Goal: Information Seeking & Learning: Find specific fact

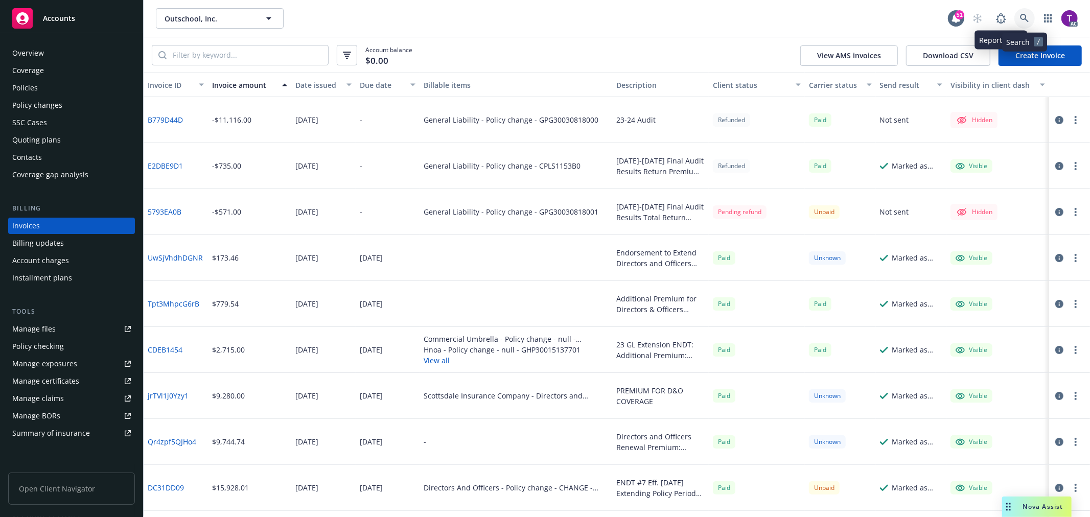
click at [1019, 16] on link at bounding box center [1024, 18] width 20 height 20
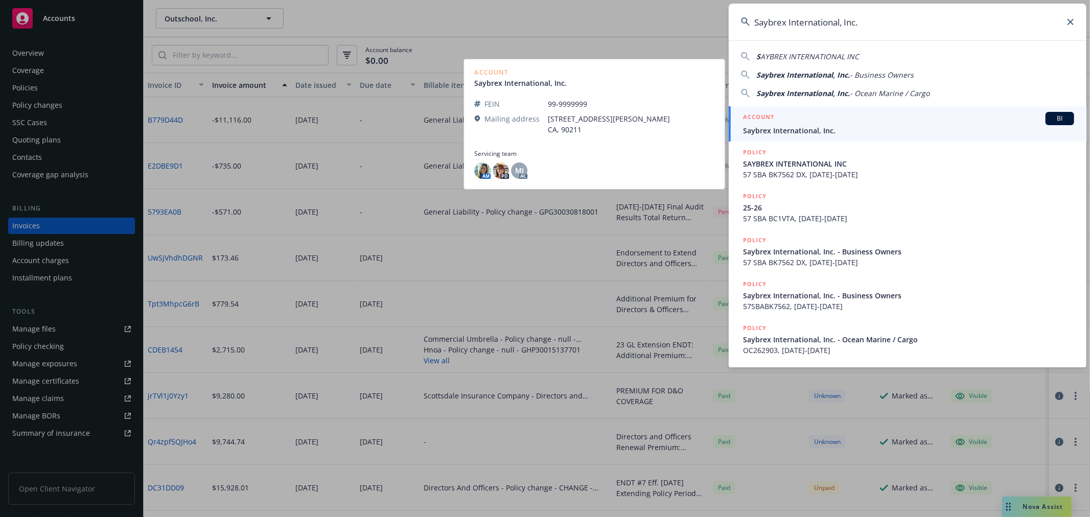
type input "Saybrex International, Inc."
click at [799, 115] on div "ACCOUNT BI" at bounding box center [908, 118] width 331 height 13
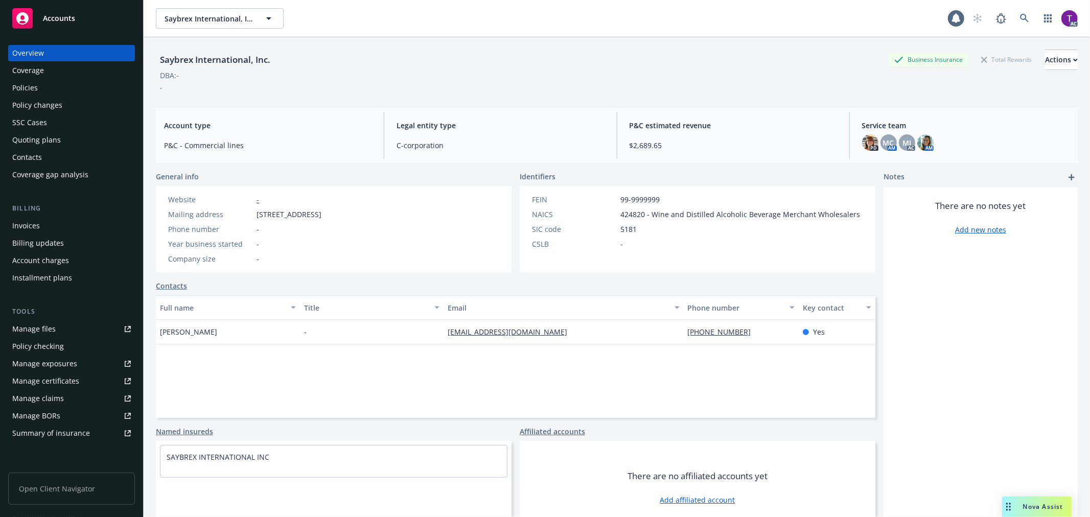
click at [26, 222] on div "Invoices" at bounding box center [26, 226] width 28 height 16
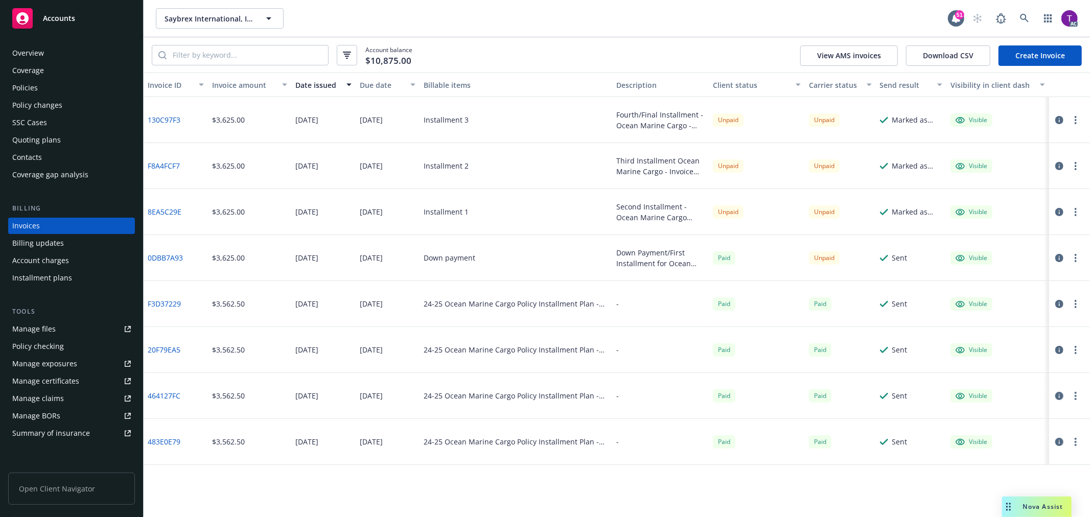
click at [1054, 255] on button "button" at bounding box center [1059, 258] width 12 height 12
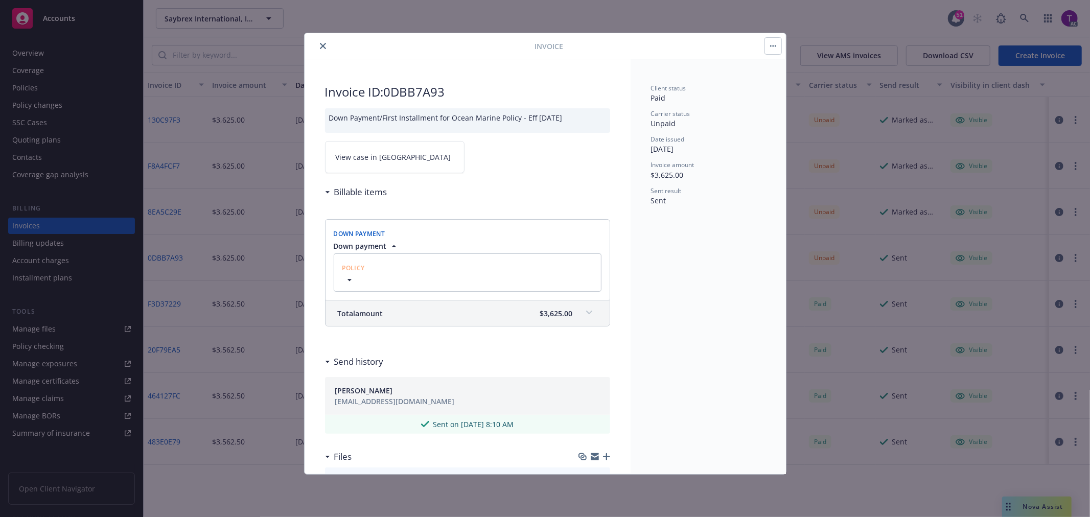
click at [365, 160] on span "View case in [GEOGRAPHIC_DATA]" at bounding box center [393, 157] width 115 height 11
click at [321, 41] on button "close" at bounding box center [323, 46] width 12 height 12
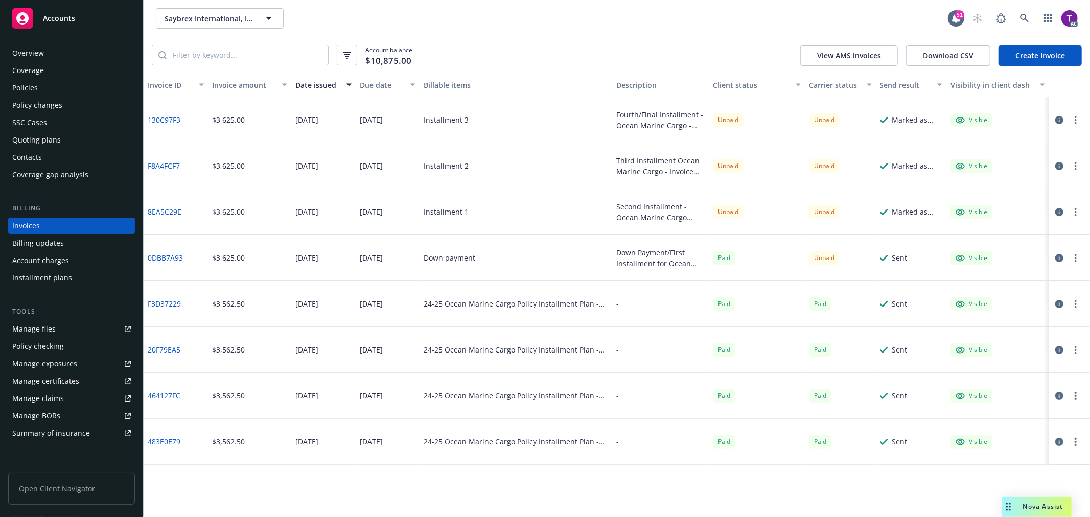
click at [1064, 258] on button "button" at bounding box center [1059, 258] width 12 height 12
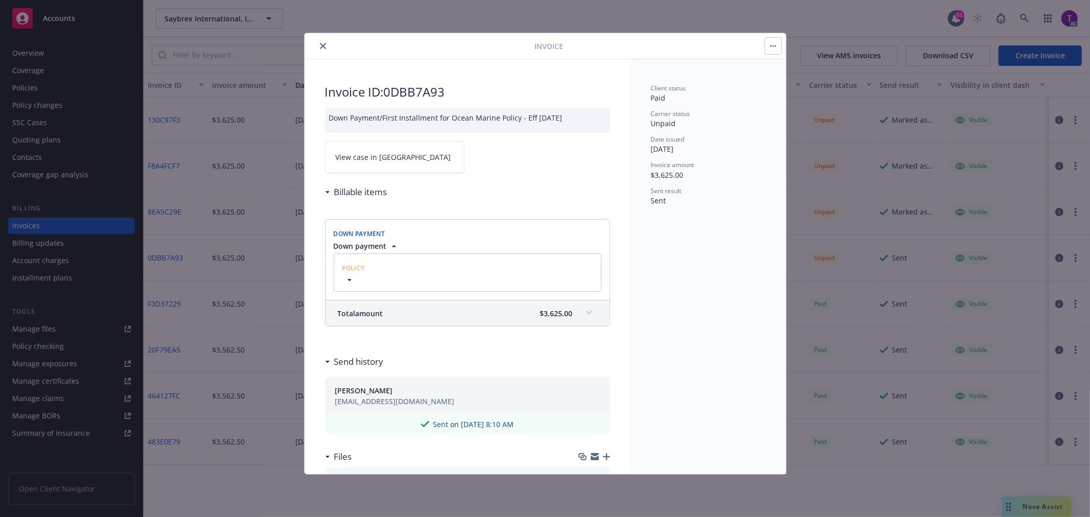
click at [369, 170] on link "View case in [GEOGRAPHIC_DATA]" at bounding box center [395, 157] width 140 height 32
click at [322, 46] on icon "close" at bounding box center [323, 46] width 6 height 6
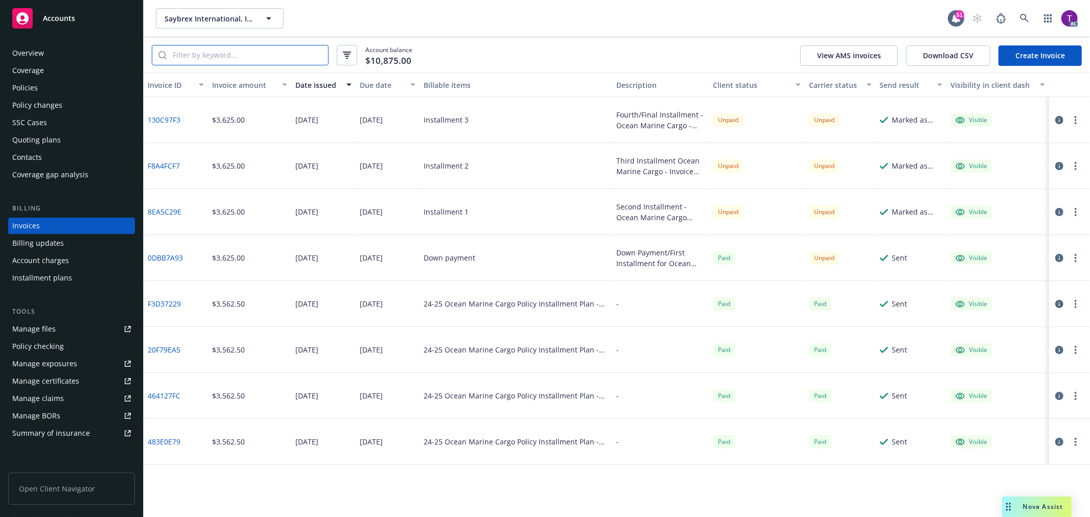
click at [282, 59] on input "search" at bounding box center [247, 54] width 161 height 19
paste input "OC262903"
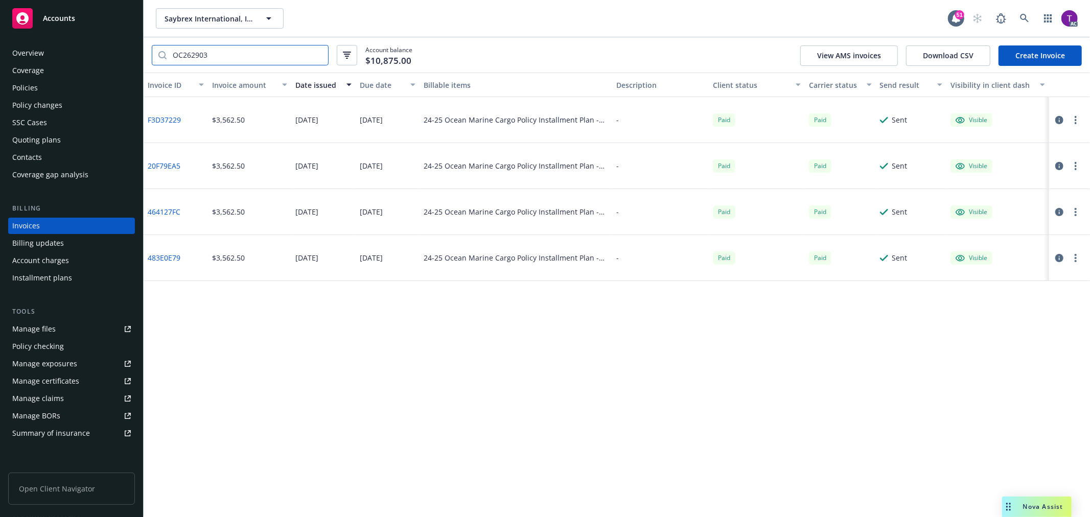
type input "OC262903"
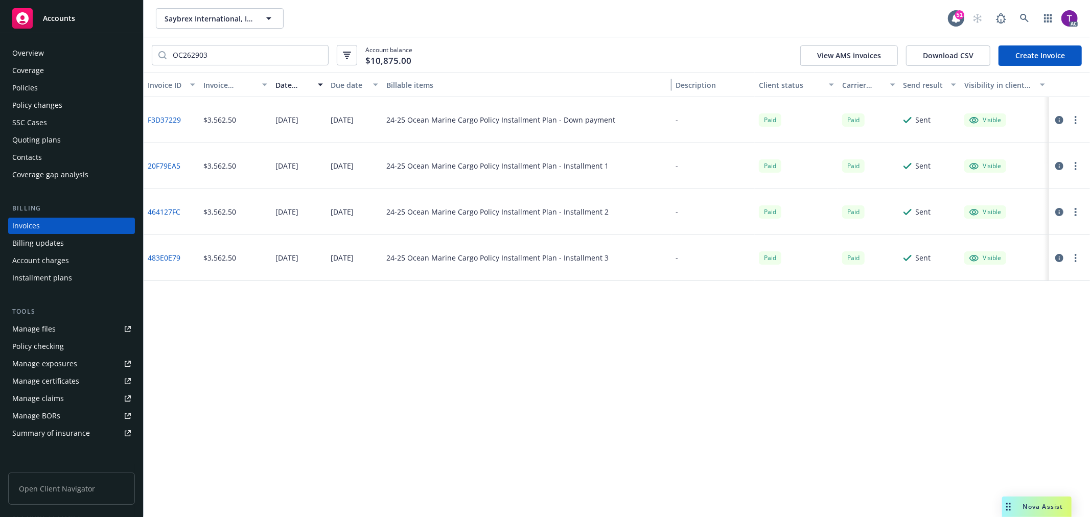
drag, startPoint x: 611, startPoint y: 84, endPoint x: 724, endPoint y: 95, distance: 113.4
click at [724, 95] on div "Invoice ID Invoice amount Date issued Due date Billable items Description Clien…" at bounding box center [617, 85] width 946 height 25
drag, startPoint x: 186, startPoint y: 218, endPoint x: 149, endPoint y: 213, distance: 37.7
click at [149, 213] on div "464127FC" at bounding box center [172, 212] width 56 height 46
copy link "464127FC"
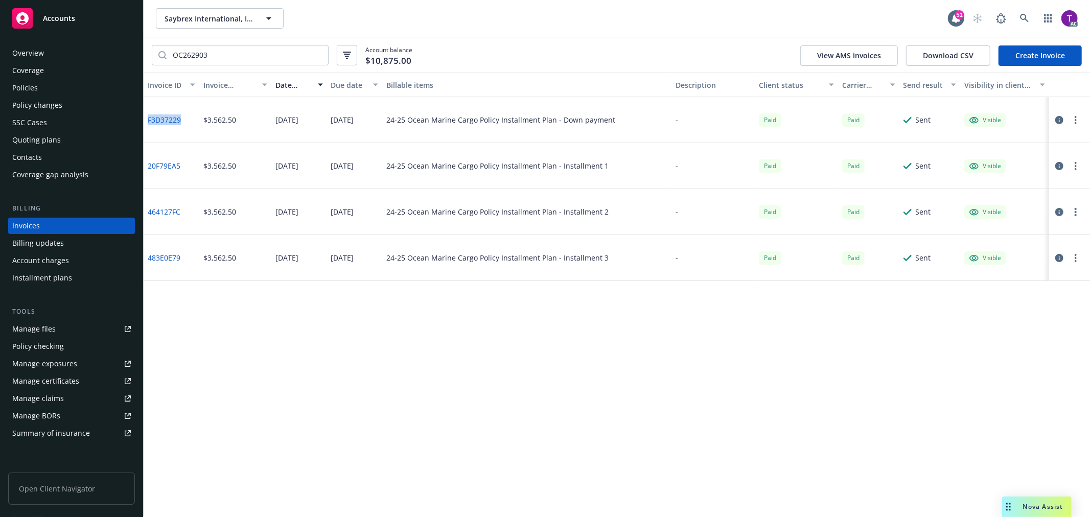
drag, startPoint x: 188, startPoint y: 121, endPoint x: 144, endPoint y: 125, distance: 44.1
click at [144, 125] on div "F3D37229" at bounding box center [172, 120] width 56 height 46
copy link "F3D37229"
drag, startPoint x: 182, startPoint y: 168, endPoint x: 148, endPoint y: 166, distance: 33.8
click at [148, 166] on div "20F79EA5" at bounding box center [172, 166] width 56 height 46
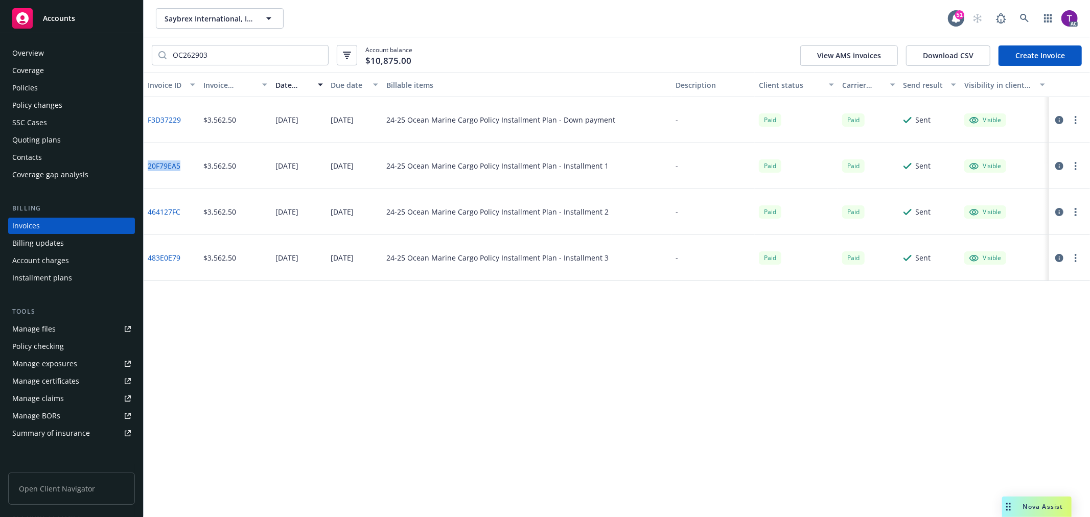
copy link "20F79EA5"
click at [319, 55] on input "OC262903" at bounding box center [247, 54] width 161 height 19
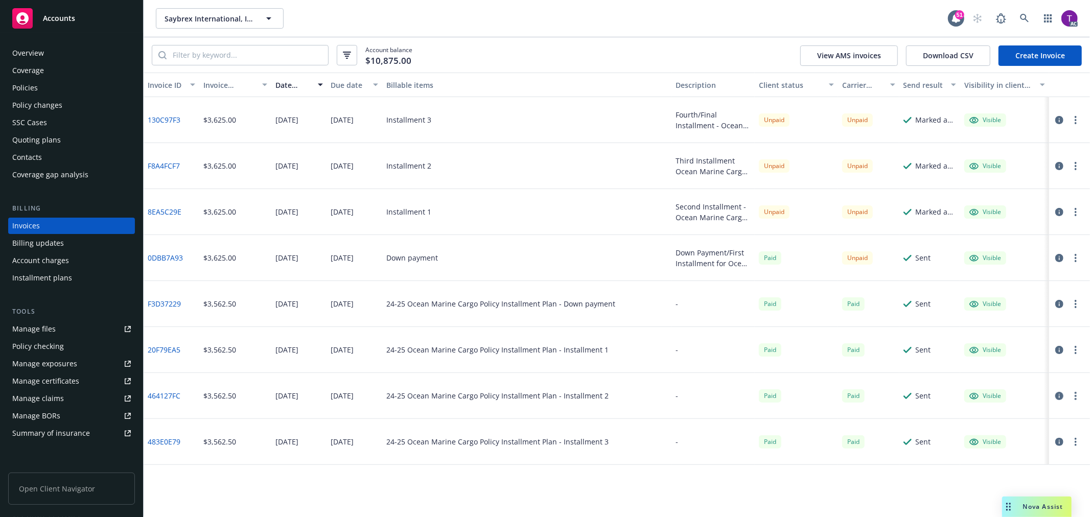
click at [171, 210] on link "8EA5C29E" at bounding box center [165, 211] width 34 height 11
click at [154, 256] on link "0DBB7A93" at bounding box center [165, 257] width 35 height 11
click at [30, 80] on div "Policies" at bounding box center [25, 88] width 26 height 16
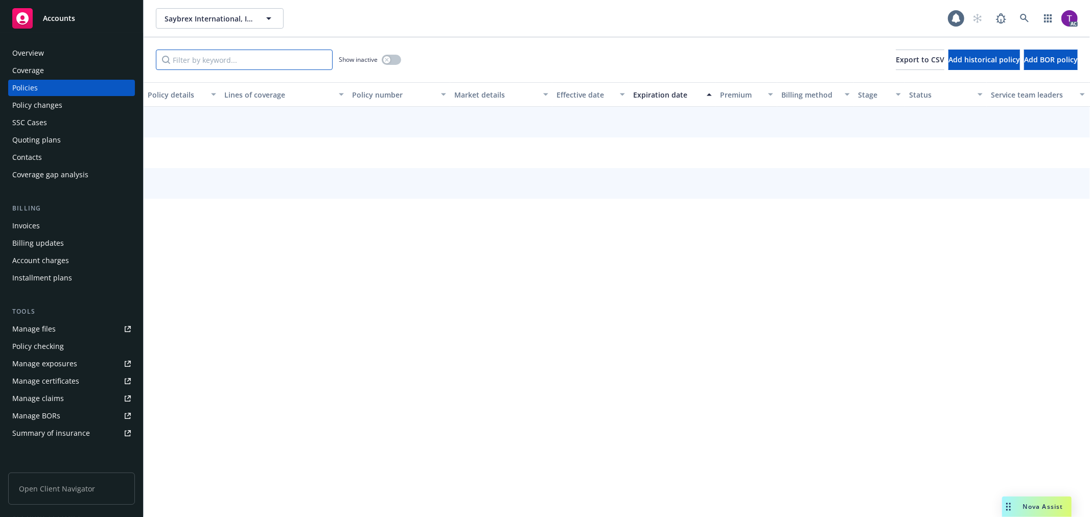
click at [221, 55] on input "Filter by keyword..." at bounding box center [244, 60] width 177 height 20
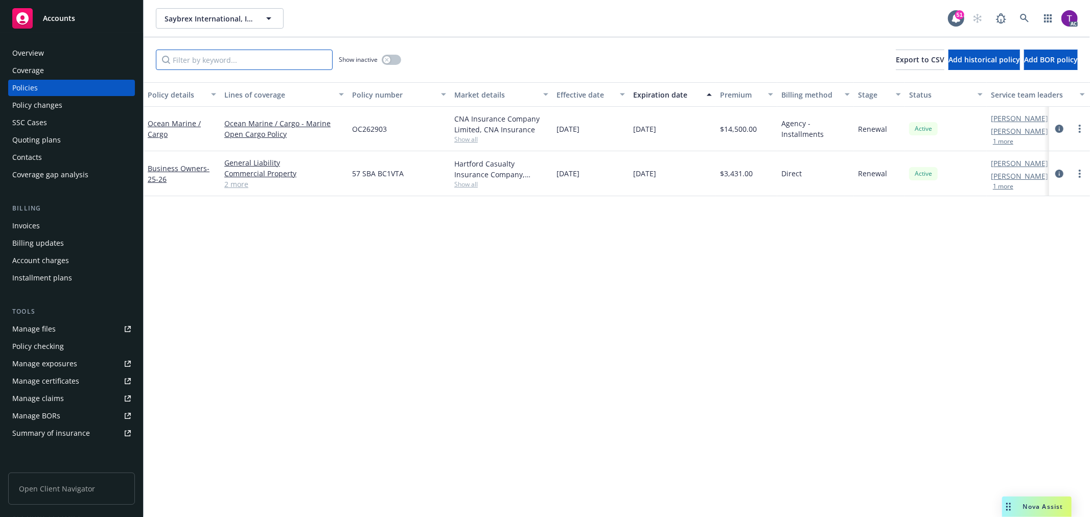
paste input "1748992531814"
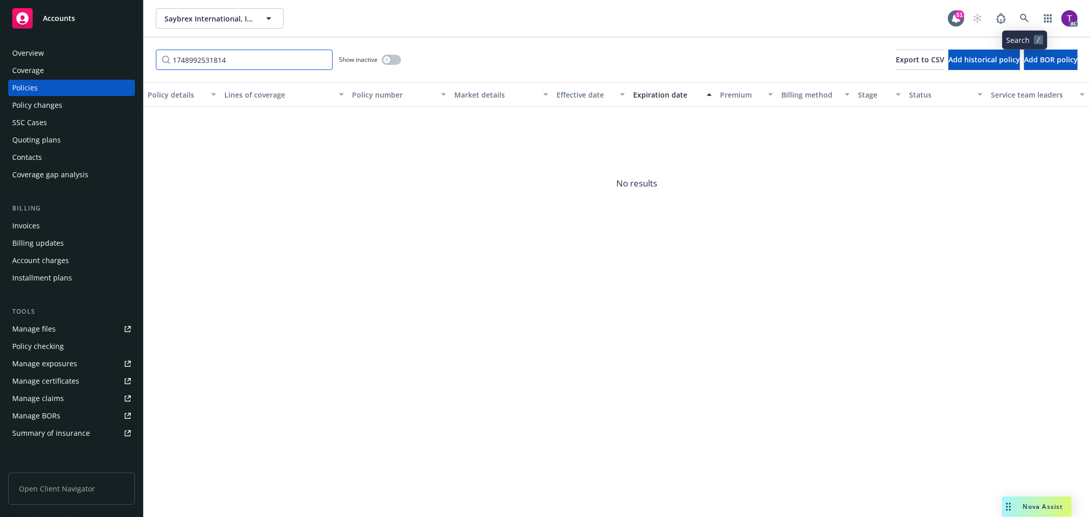
type input "1748992531814"
click at [1021, 23] on link at bounding box center [1024, 18] width 20 height 20
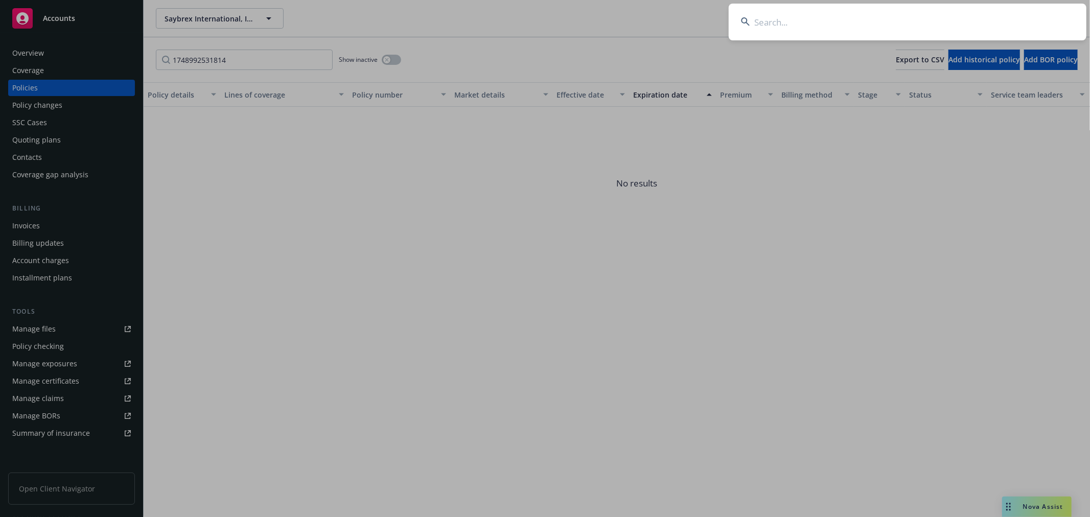
type input "1748992531814"
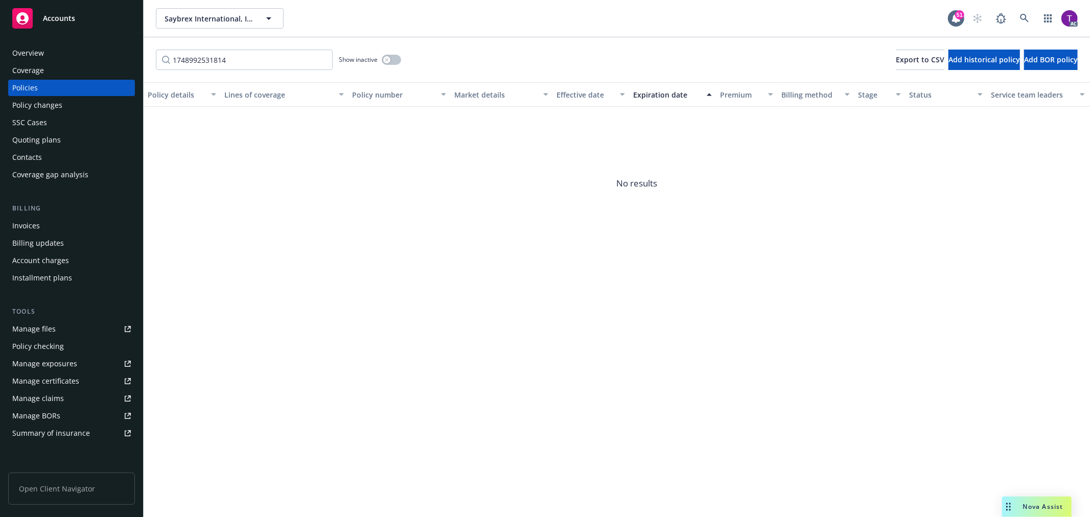
click at [33, 90] on div "Policies" at bounding box center [25, 88] width 26 height 16
click at [320, 60] on input "1748992531814" at bounding box center [244, 60] width 177 height 20
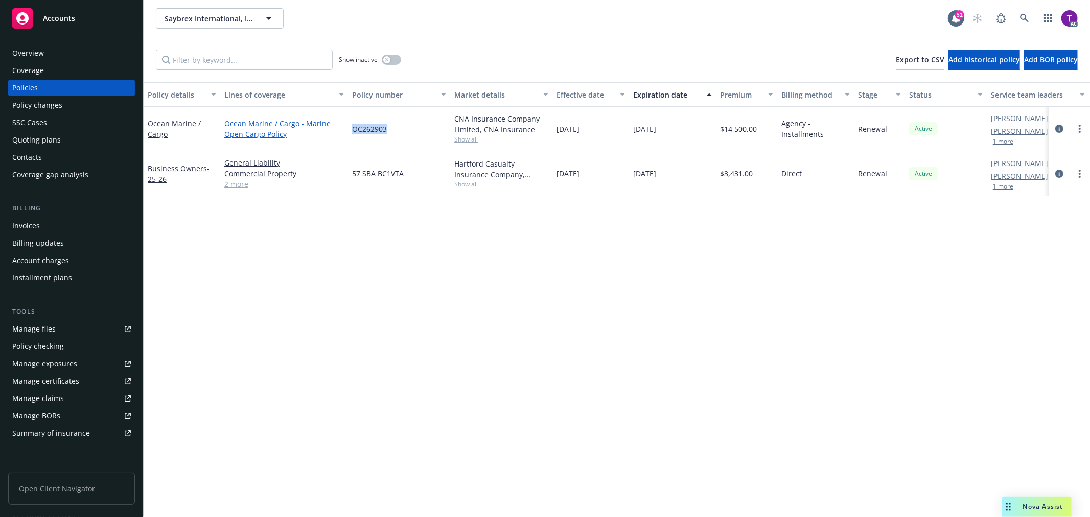
drag, startPoint x: 394, startPoint y: 126, endPoint x: 334, endPoint y: 131, distance: 59.5
click at [334, 131] on div "Ocean Marine / Cargo Ocean Marine / Cargo - Marine Open Cargo Policy OC262903 C…" at bounding box center [637, 129] width 986 height 44
copy div "OC262903"
click at [62, 221] on div "Invoices" at bounding box center [71, 226] width 119 height 16
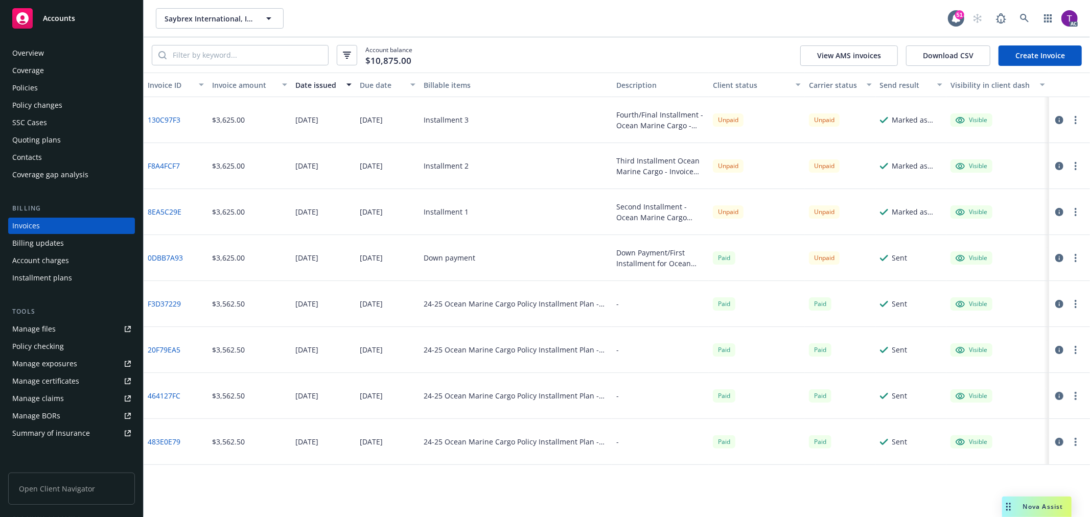
click at [1055, 256] on icon "button" at bounding box center [1059, 258] width 8 height 8
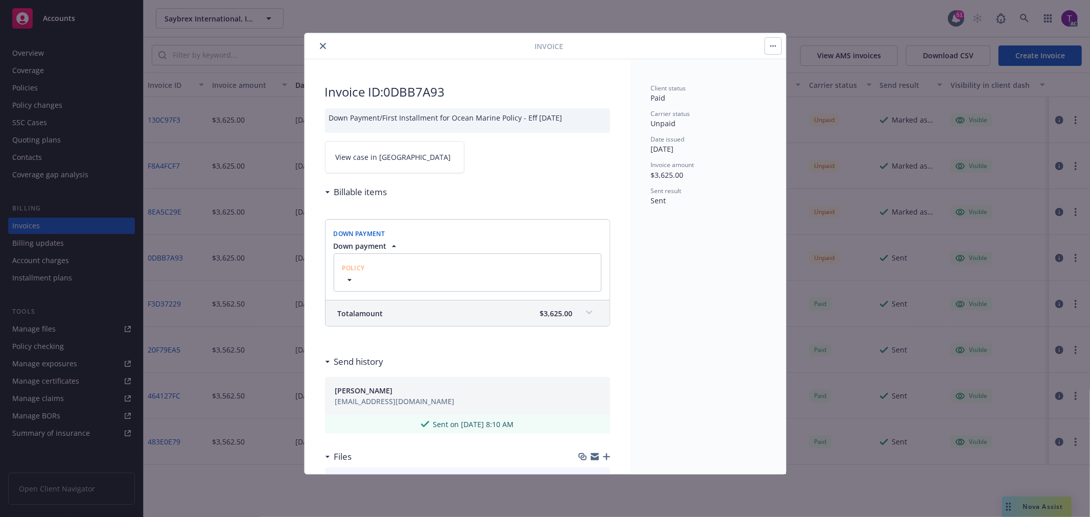
click at [360, 156] on span "View case in [GEOGRAPHIC_DATA]" at bounding box center [393, 157] width 115 height 11
click at [322, 45] on icon "close" at bounding box center [323, 46] width 6 height 6
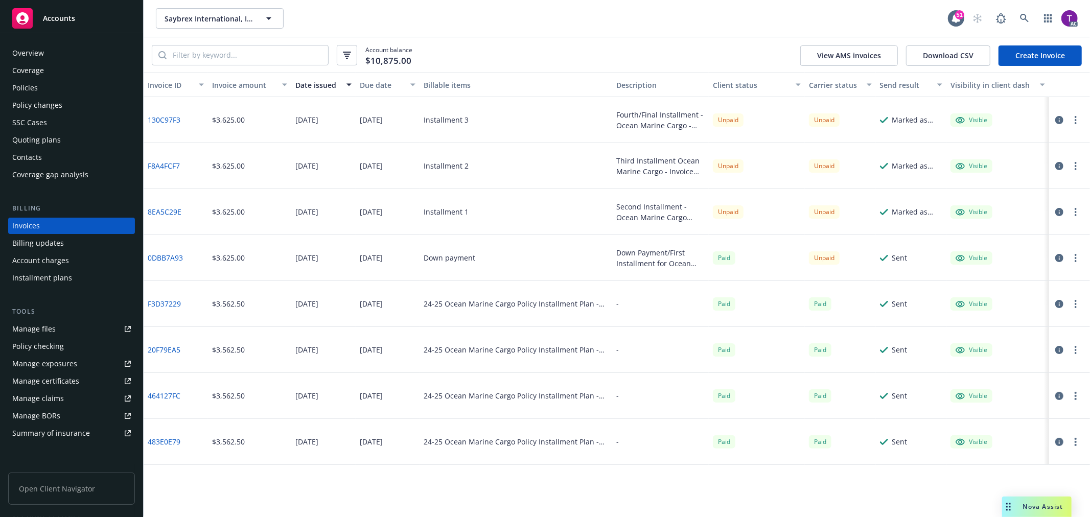
click at [1056, 207] on button "button" at bounding box center [1059, 212] width 12 height 12
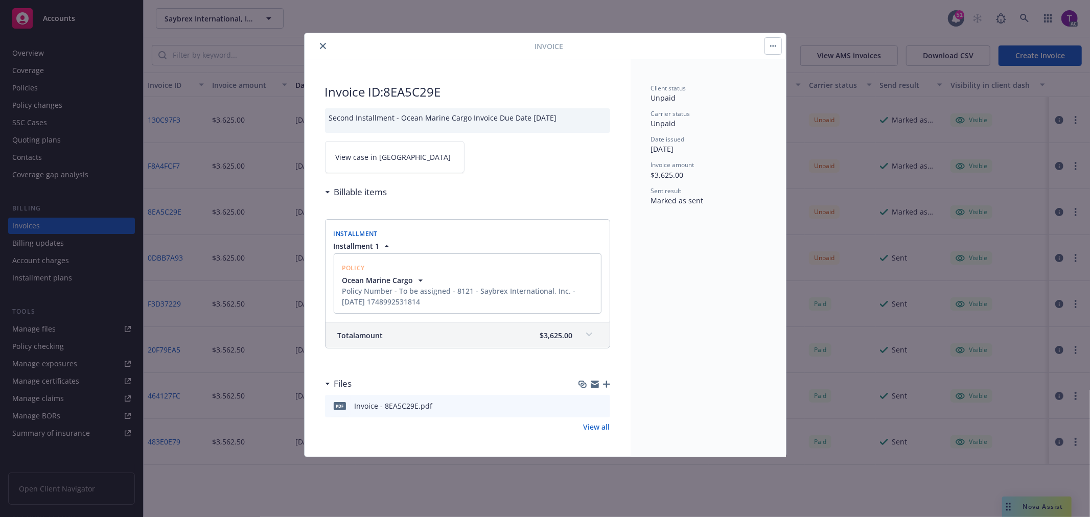
click at [371, 162] on span "View case in [GEOGRAPHIC_DATA]" at bounding box center [393, 157] width 115 height 11
click at [320, 43] on icon "close" at bounding box center [323, 46] width 6 height 6
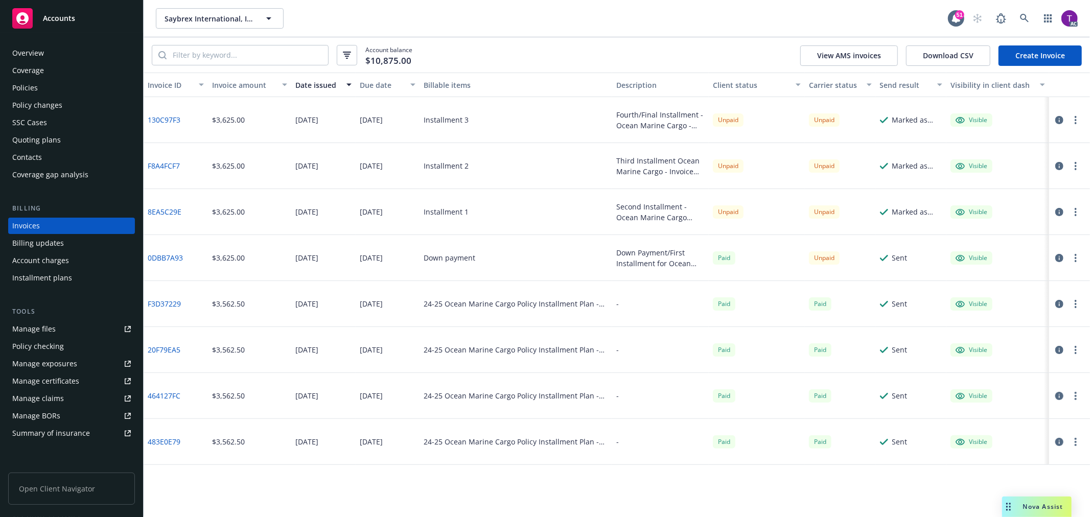
click at [166, 254] on link "0DBB7A93" at bounding box center [165, 257] width 35 height 11
click at [160, 201] on div "8EA5C29E" at bounding box center [176, 212] width 64 height 46
click at [155, 215] on link "8EA5C29E" at bounding box center [165, 211] width 34 height 11
click at [170, 252] on link "0DBB7A93" at bounding box center [165, 257] width 35 height 11
click at [1019, 21] on link at bounding box center [1024, 18] width 20 height 20
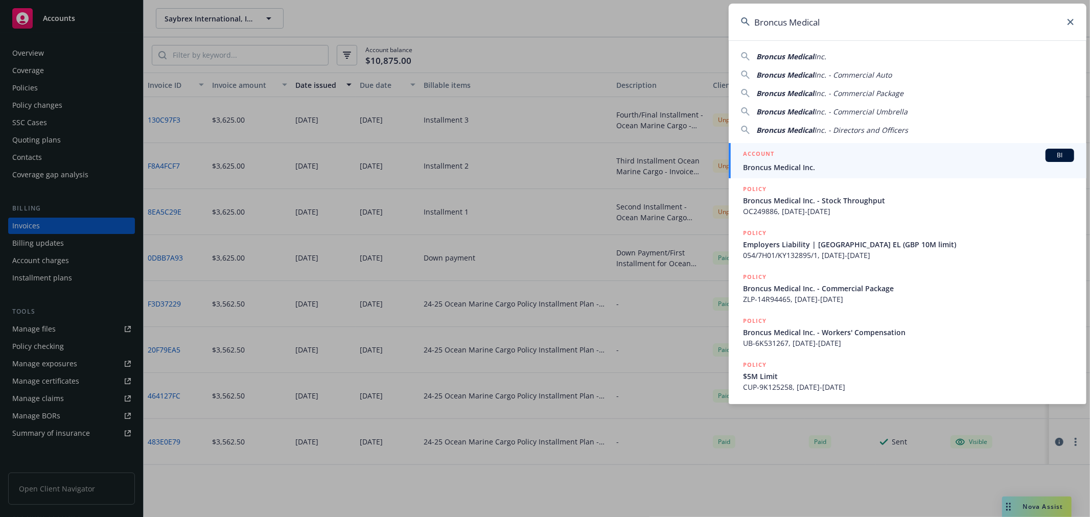
type input "Broncus Medical"
click at [819, 159] on div "ACCOUNT BI" at bounding box center [908, 155] width 331 height 13
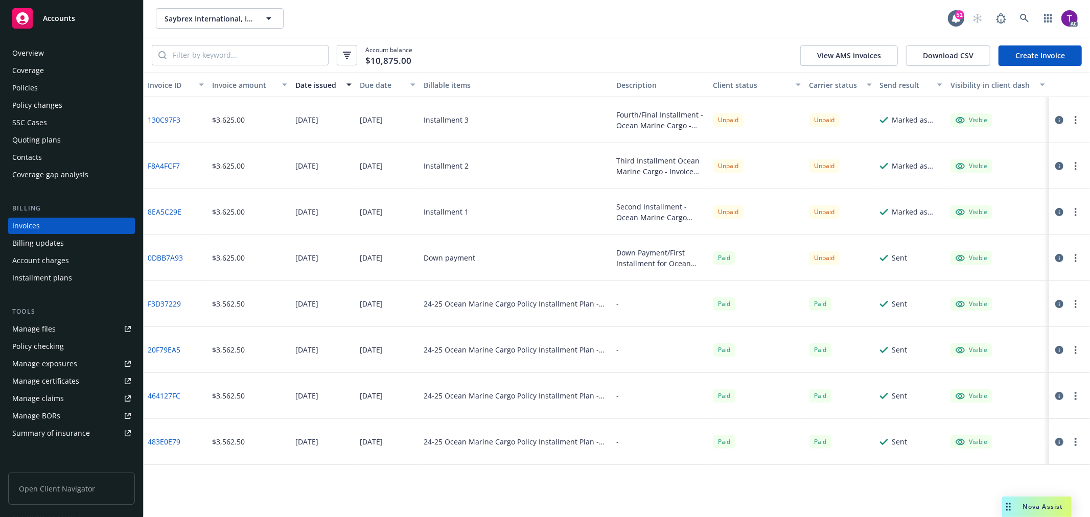
click at [32, 221] on div "Invoices" at bounding box center [26, 226] width 28 height 16
click at [1024, 18] on icon at bounding box center [1024, 18] width 9 height 9
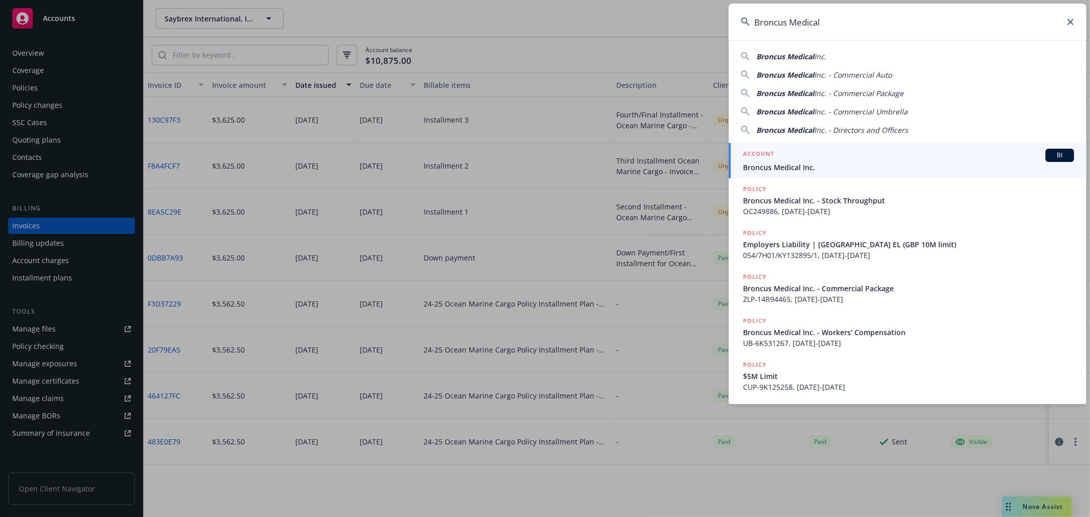
type input "Broncus Medical"
click at [755, 157] on h5 "ACCOUNT" at bounding box center [758, 155] width 31 height 12
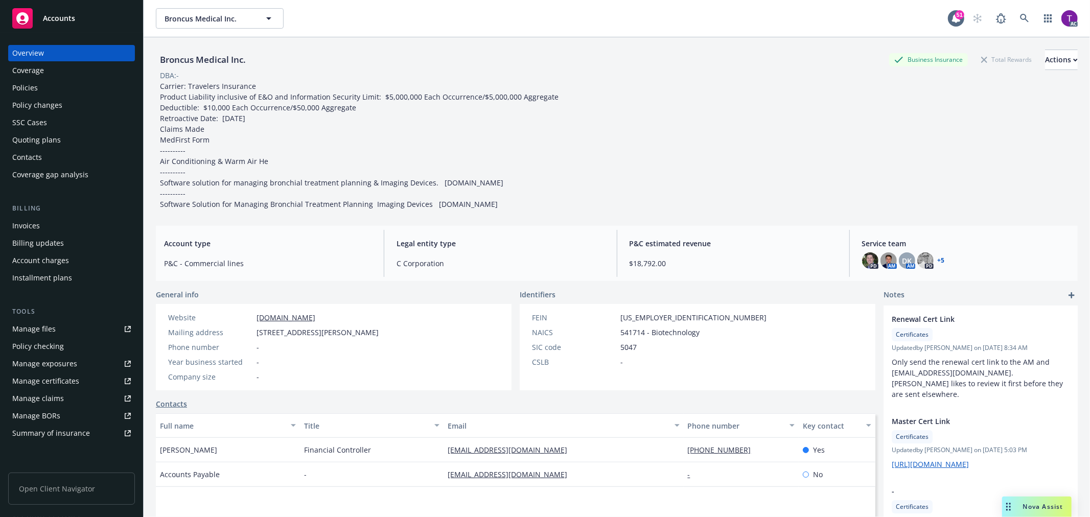
click at [41, 225] on div "Invoices" at bounding box center [71, 226] width 119 height 16
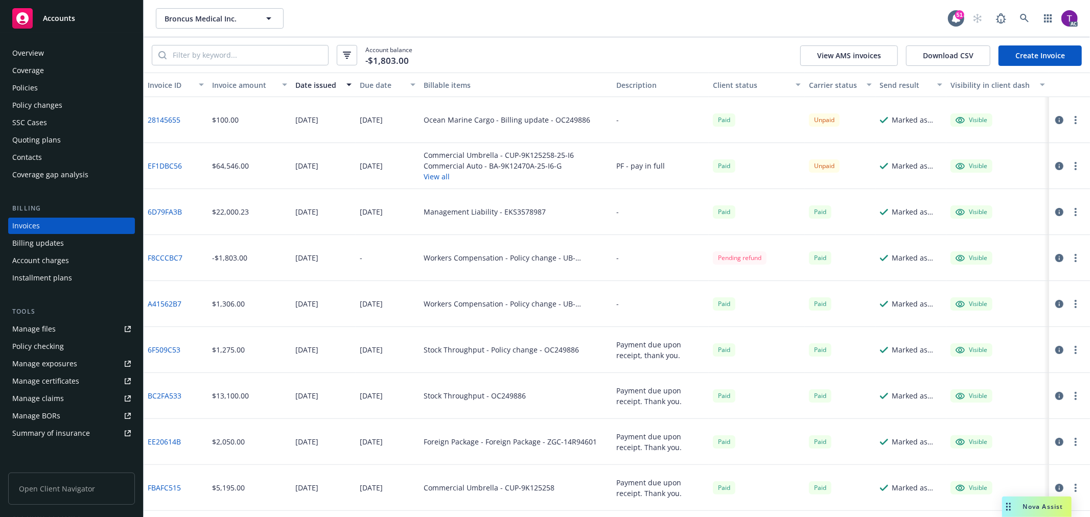
click at [246, 82] on div "Invoice amount" at bounding box center [244, 85] width 64 height 11
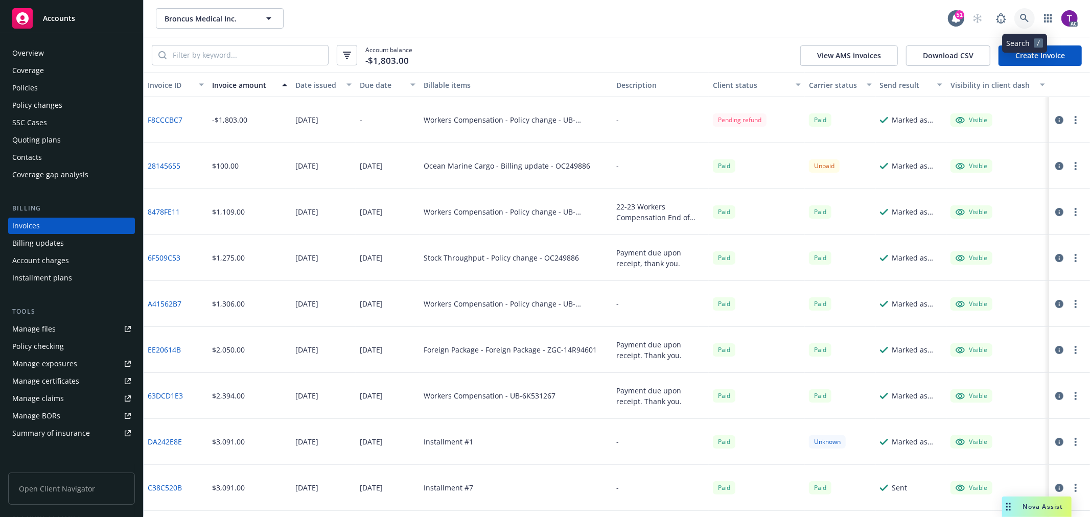
click at [1019, 11] on link at bounding box center [1024, 18] width 20 height 20
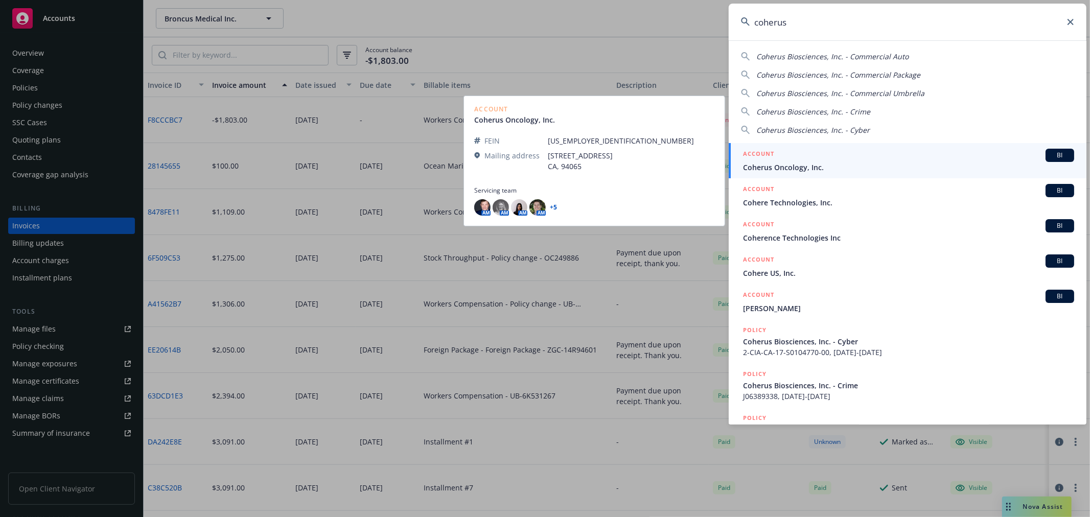
type input "coherus"
click at [812, 155] on div "ACCOUNT BI" at bounding box center [908, 155] width 331 height 13
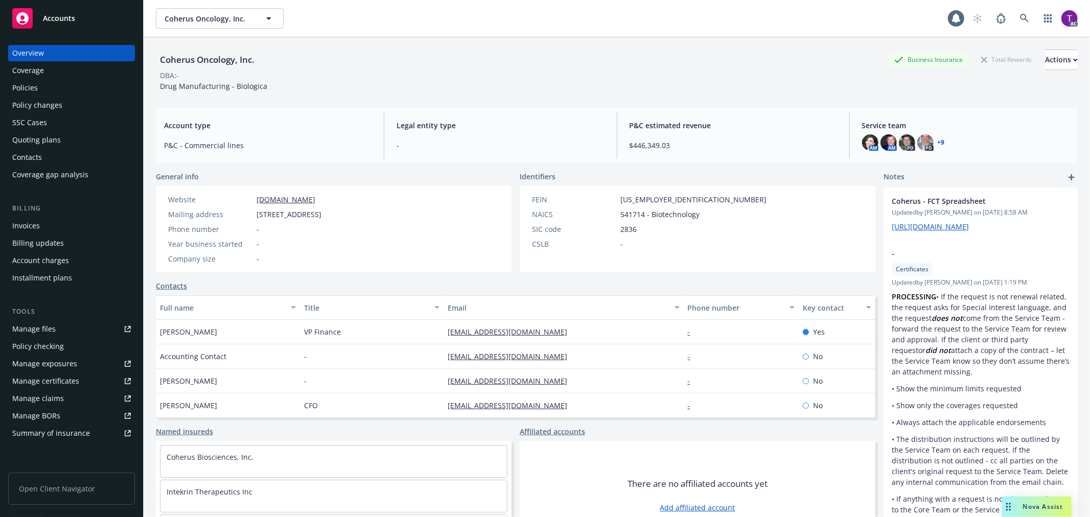
click at [53, 227] on div "Invoices" at bounding box center [71, 226] width 119 height 16
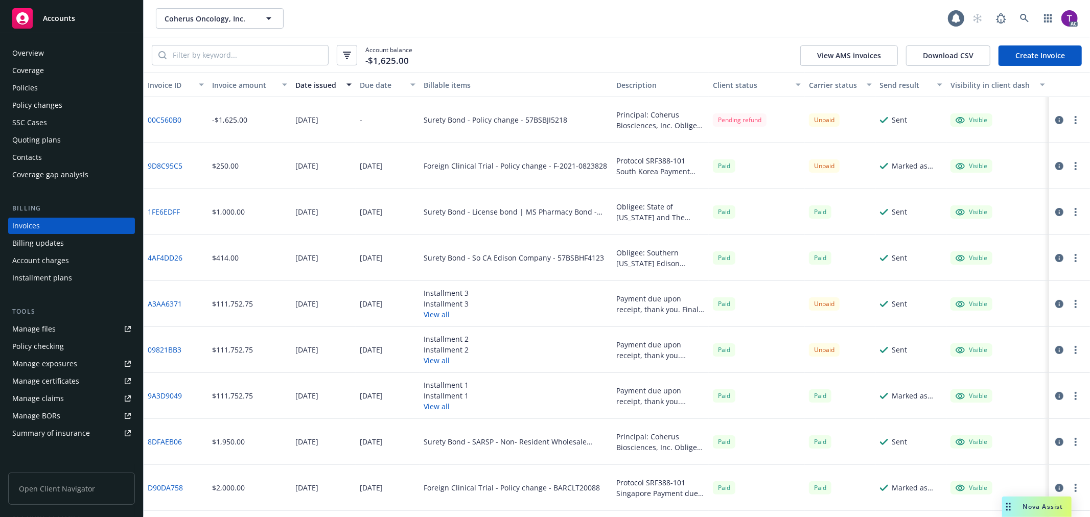
click at [247, 88] on div "Invoice amount" at bounding box center [244, 85] width 64 height 11
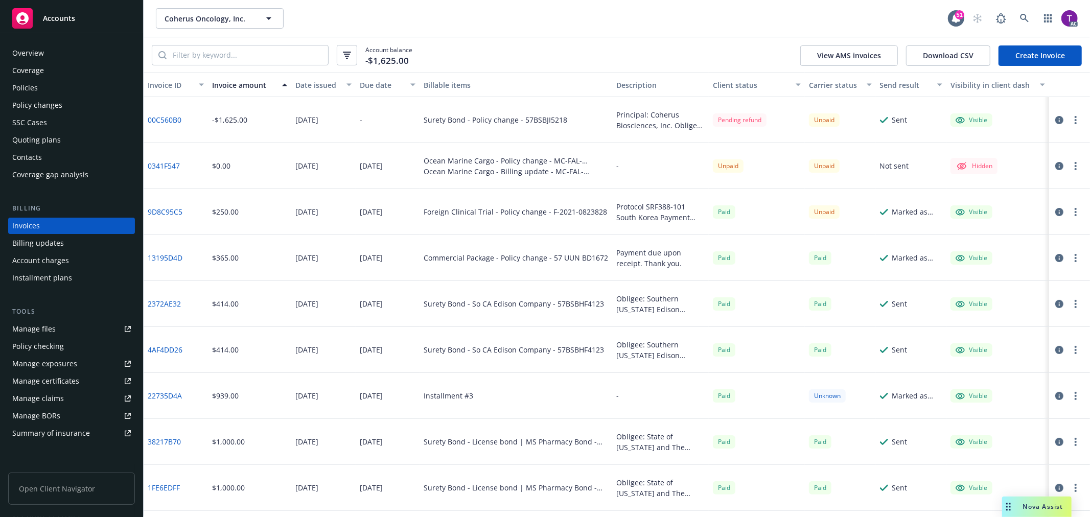
click at [1055, 119] on icon "button" at bounding box center [1059, 120] width 8 height 8
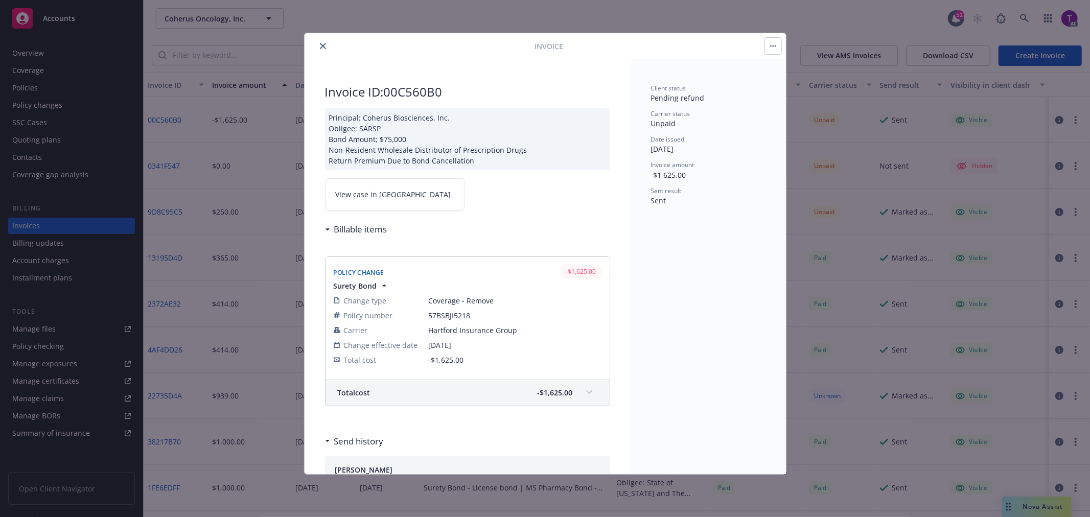
click at [320, 47] on icon "close" at bounding box center [323, 46] width 6 height 6
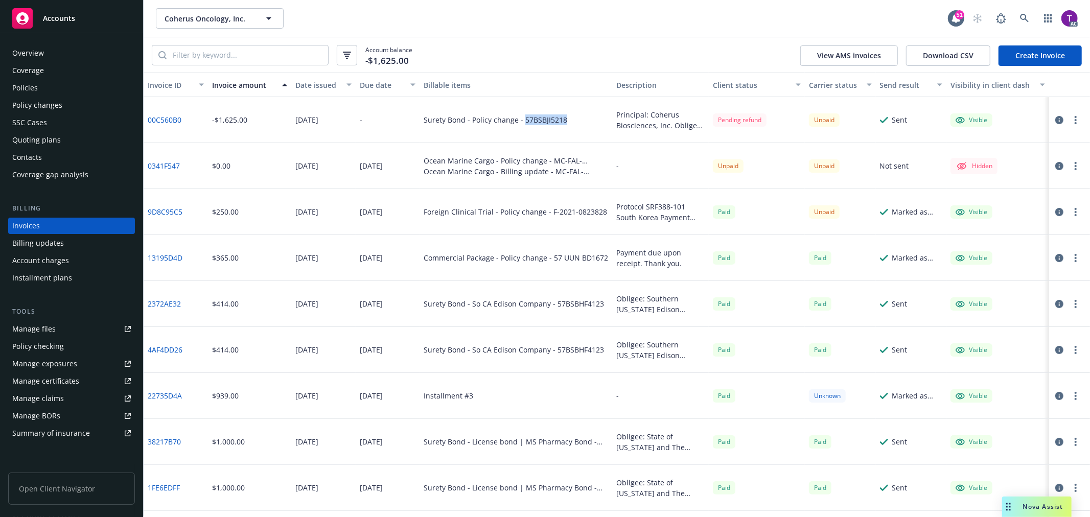
drag, startPoint x: 561, startPoint y: 121, endPoint x: 519, endPoint y: 123, distance: 42.0
click at [519, 123] on div "Surety Bond - Policy change - 57BSBJI5218" at bounding box center [516, 120] width 193 height 46
copy div "57BSBJI5218"
click at [1055, 119] on icon "button" at bounding box center [1059, 120] width 8 height 8
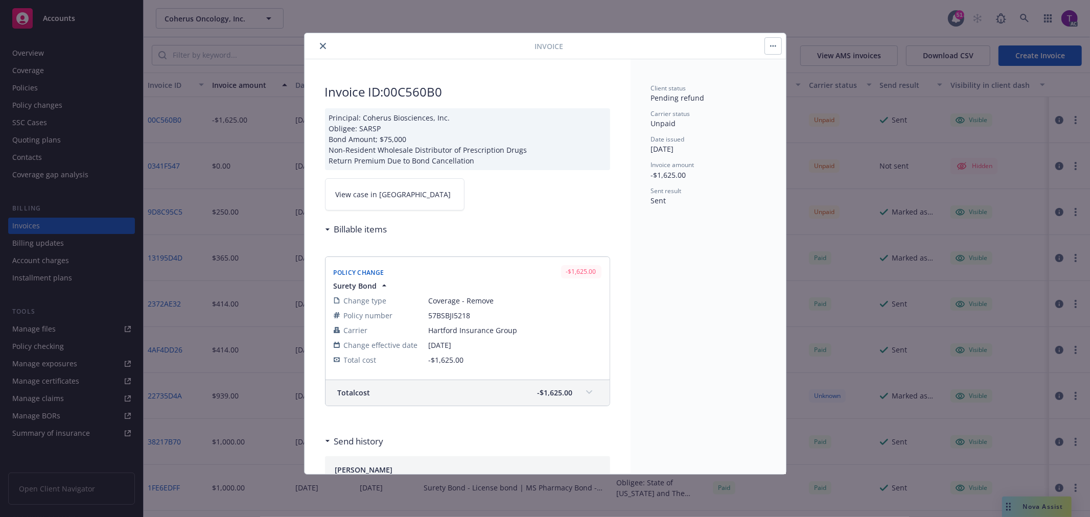
click at [385, 192] on span "View case in [GEOGRAPHIC_DATA]" at bounding box center [393, 194] width 115 height 11
click at [324, 42] on button "close" at bounding box center [323, 46] width 12 height 12
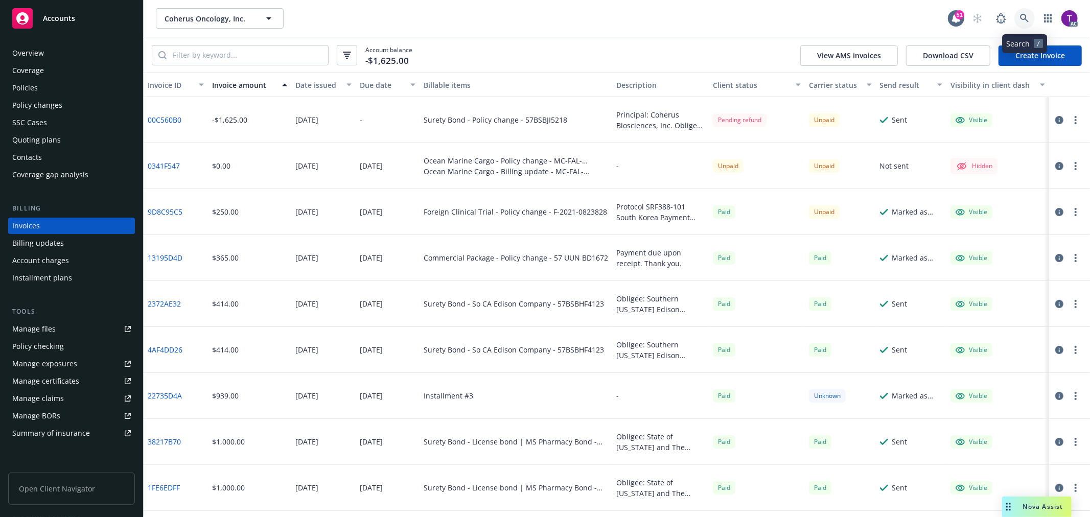
click at [1021, 19] on icon at bounding box center [1024, 18] width 9 height 9
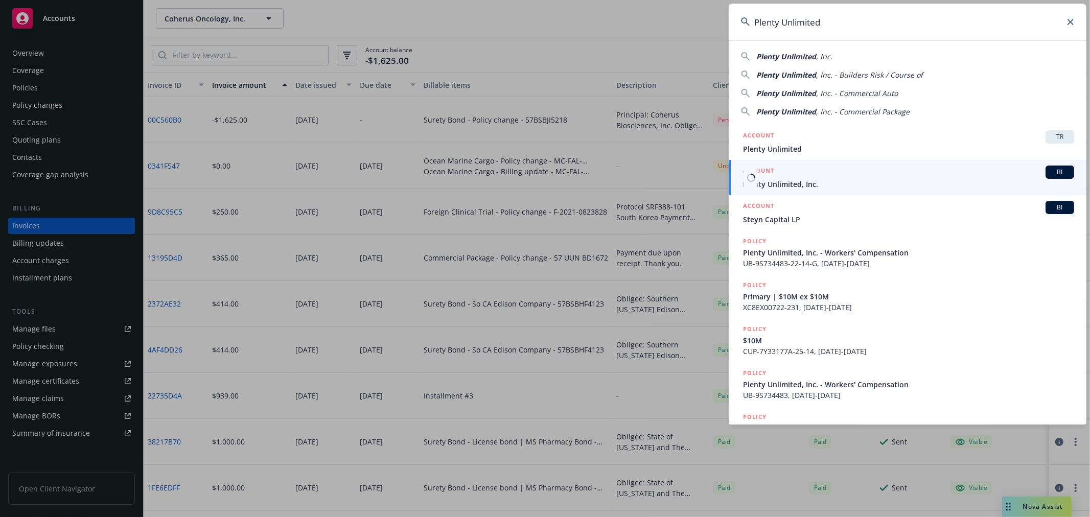
type input "Plenty Unlimited"
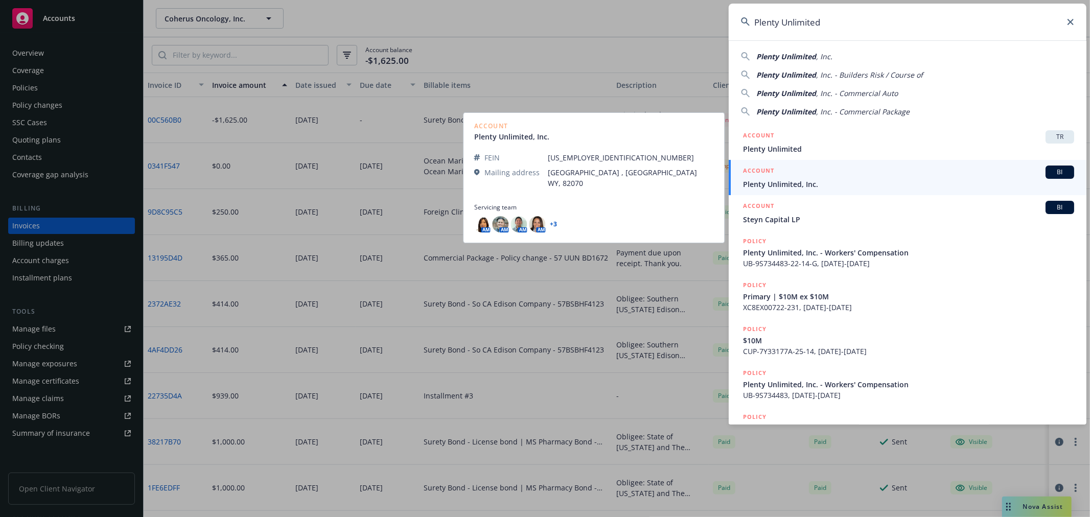
click at [769, 174] on h5 "ACCOUNT" at bounding box center [758, 172] width 31 height 12
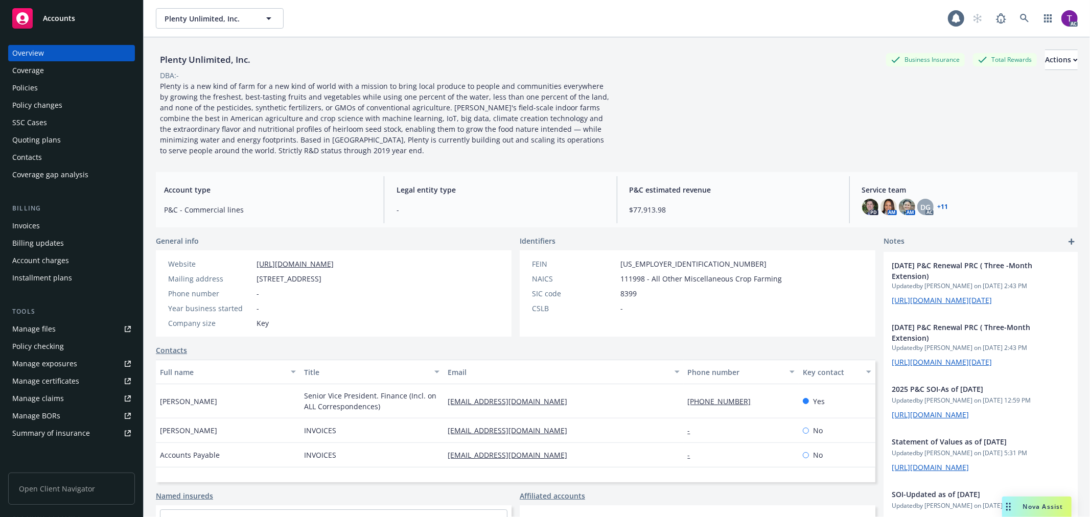
click at [41, 228] on div "Invoices" at bounding box center [71, 226] width 119 height 16
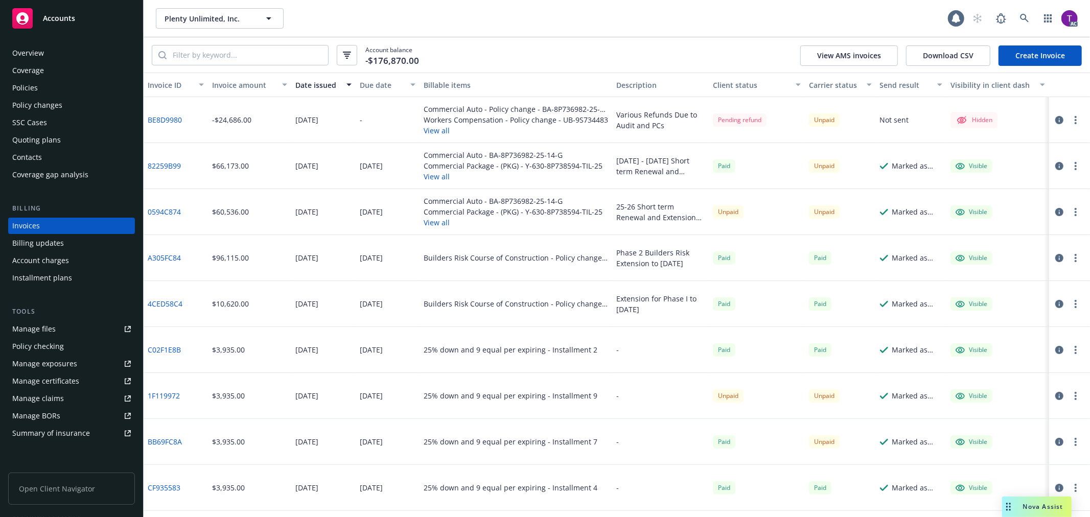
click at [252, 81] on div "Invoice amount" at bounding box center [244, 85] width 64 height 11
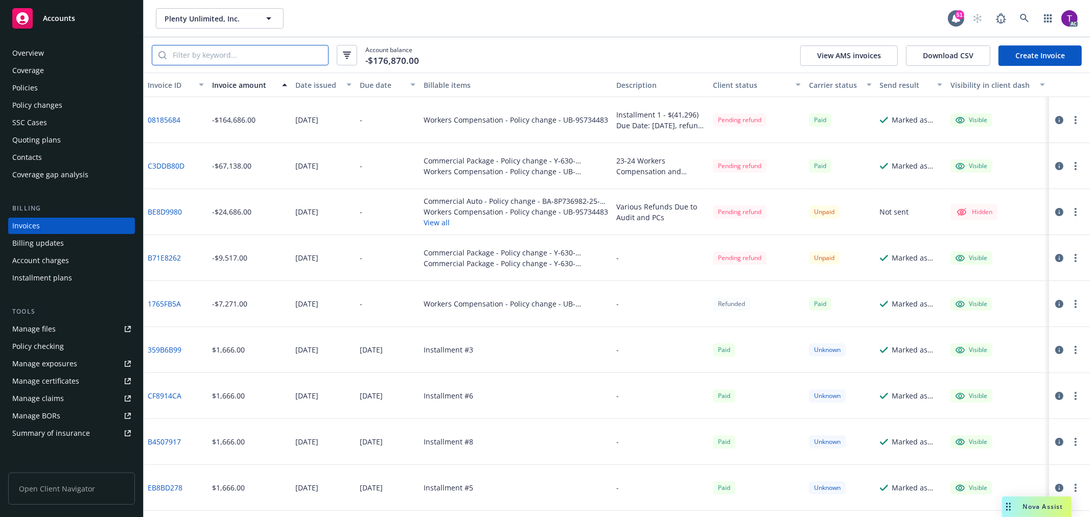
click at [252, 53] on input "search" at bounding box center [247, 54] width 161 height 19
paste input "Y 630 8P738594"
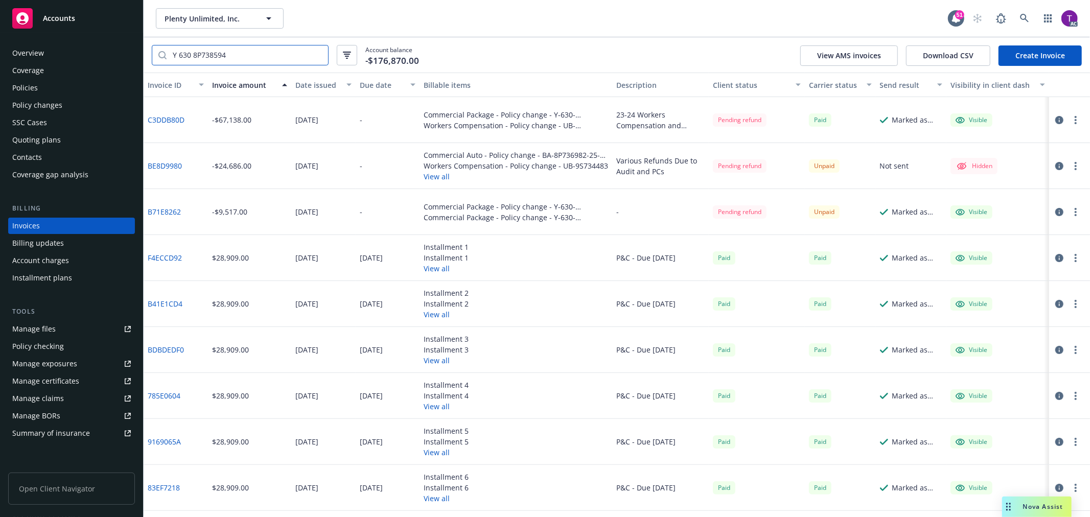
type input "Y 630 8P738594"
click at [255, 53] on input "Y 630 8P738594" at bounding box center [247, 54] width 161 height 19
click at [172, 118] on link "C3DDB80D" at bounding box center [166, 119] width 37 height 11
click at [160, 169] on link "BE8D9980" at bounding box center [165, 165] width 34 height 11
click at [166, 213] on link "B71E8262" at bounding box center [164, 211] width 33 height 11
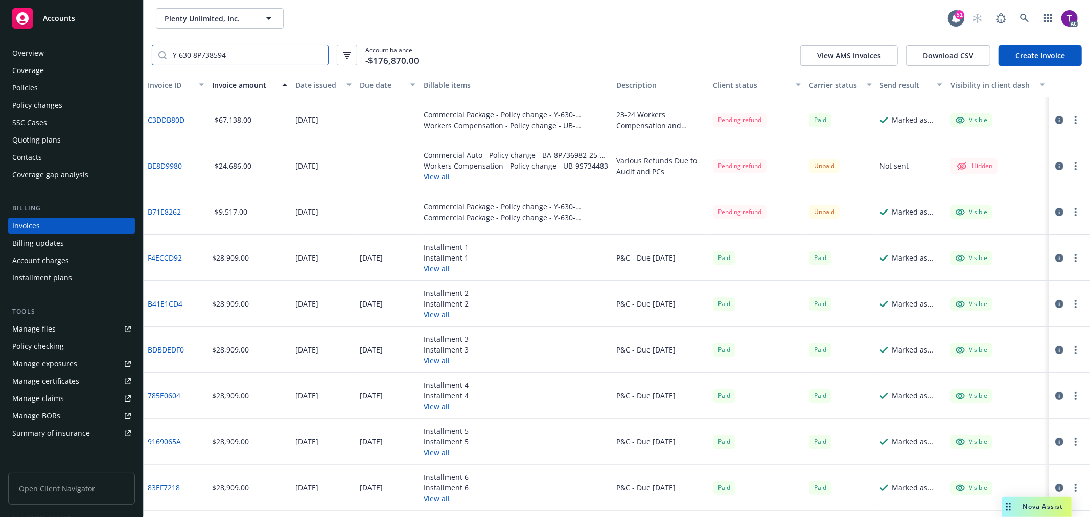
click at [239, 51] on input "Y 630 8P738594" at bounding box center [247, 54] width 161 height 19
click at [150, 164] on link "BE8D9980" at bounding box center [165, 165] width 34 height 11
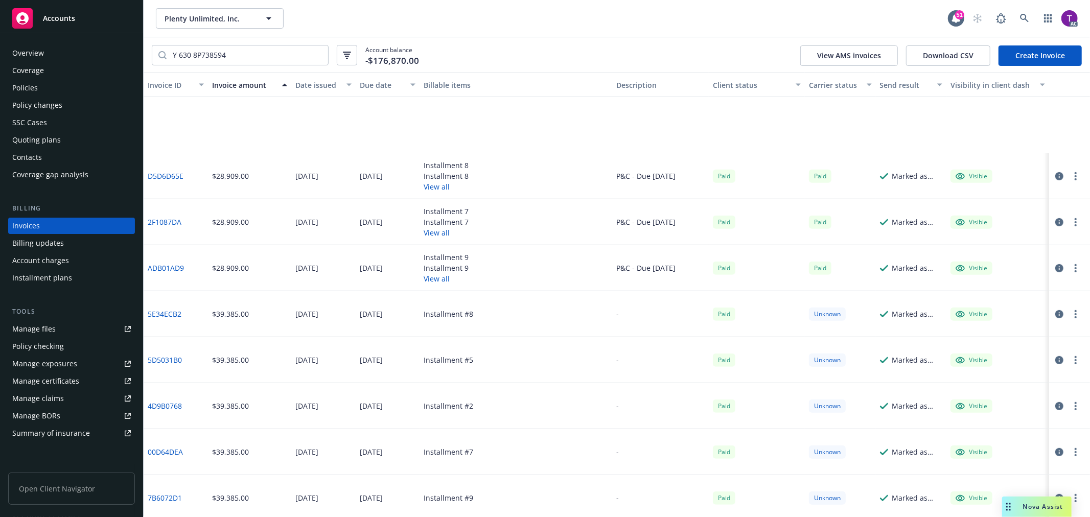
scroll to position [729, 0]
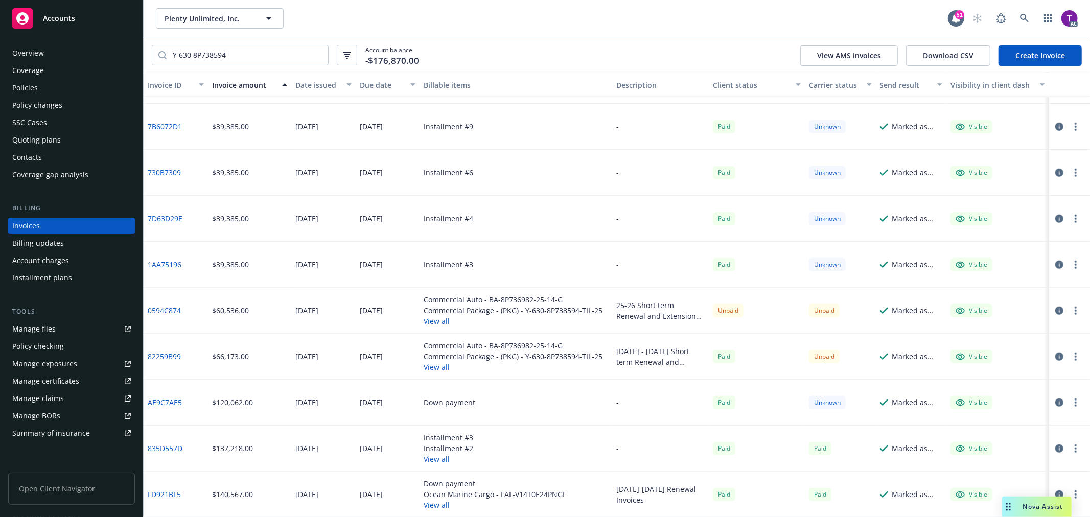
click at [157, 310] on link "0594C874" at bounding box center [164, 310] width 33 height 11
